Goal: Transaction & Acquisition: Purchase product/service

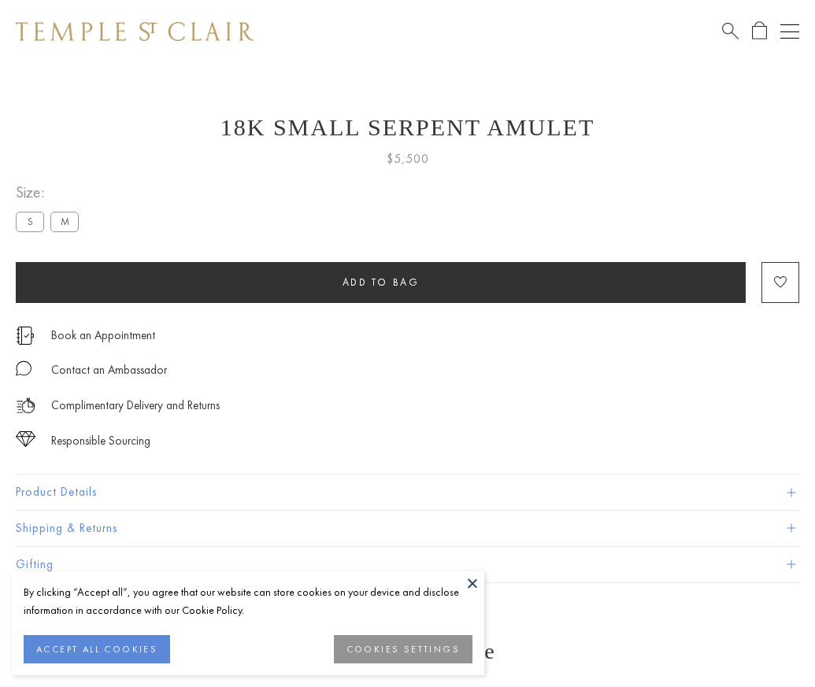
click at [380, 282] on span "Add to bag" at bounding box center [381, 282] width 77 height 13
